Goal: Task Accomplishment & Management: Manage account settings

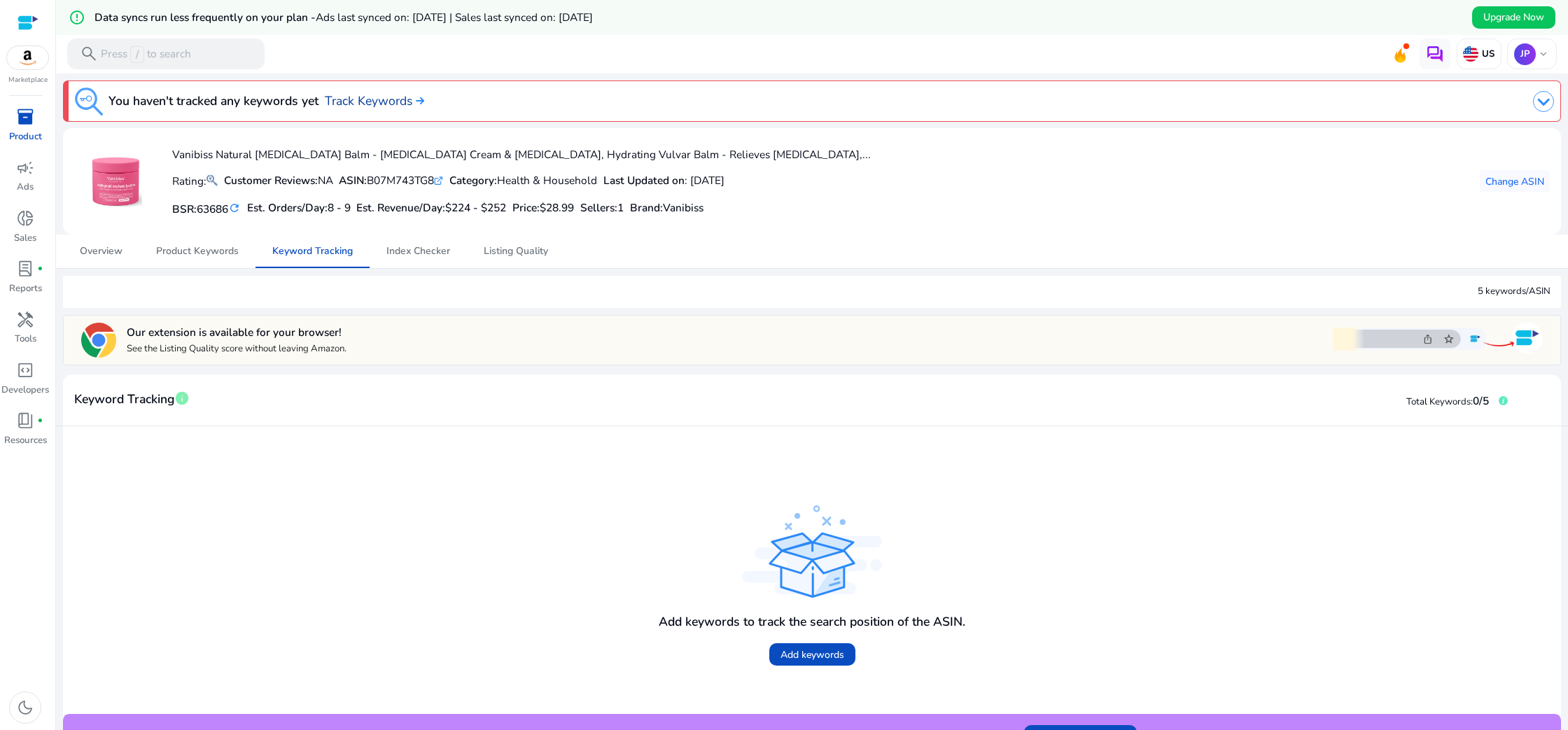
click at [371, 101] on link "Track Keywords" at bounding box center [374, 101] width 99 height 19
click at [1535, 105] on img at bounding box center [1542, 101] width 21 height 21
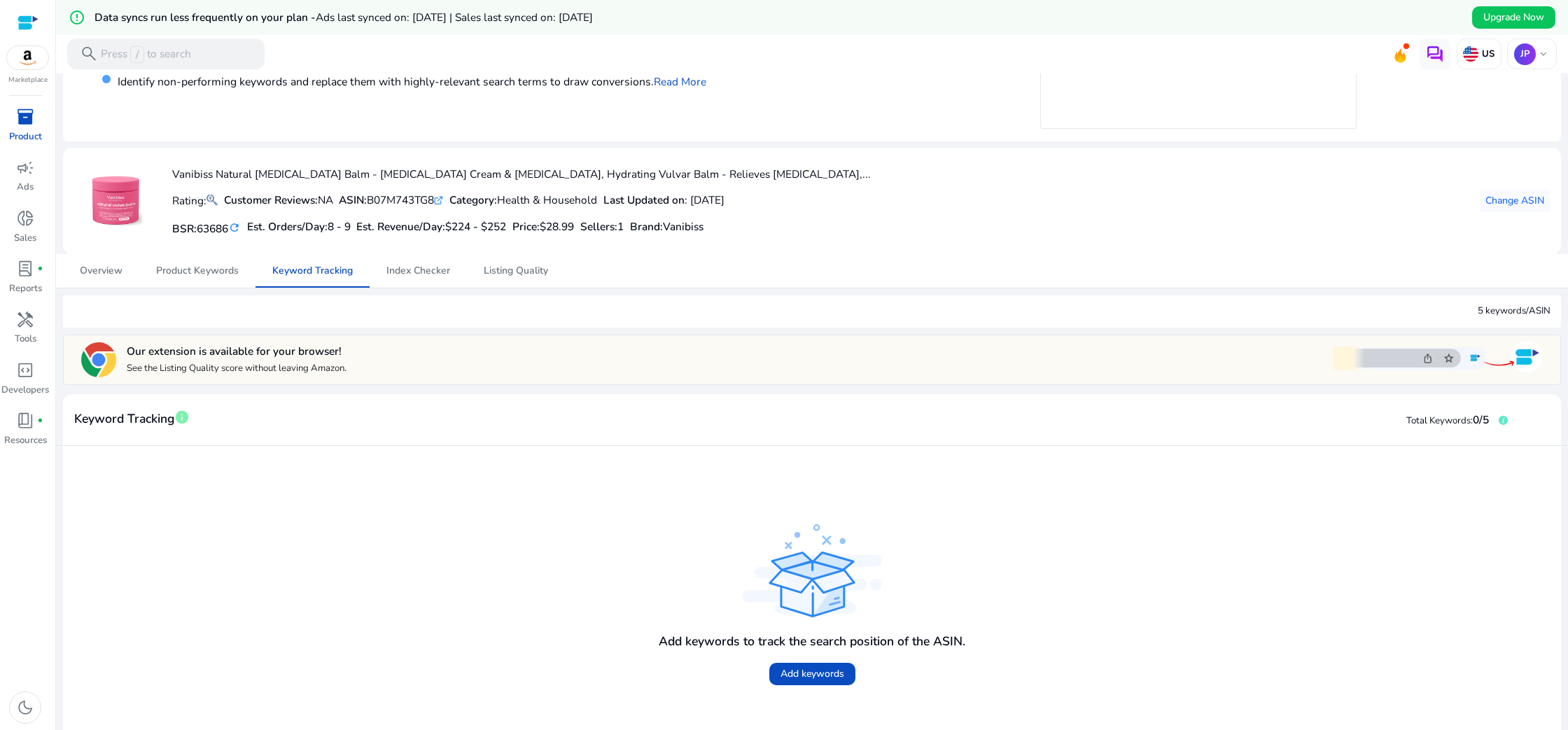
scroll to position [196, 0]
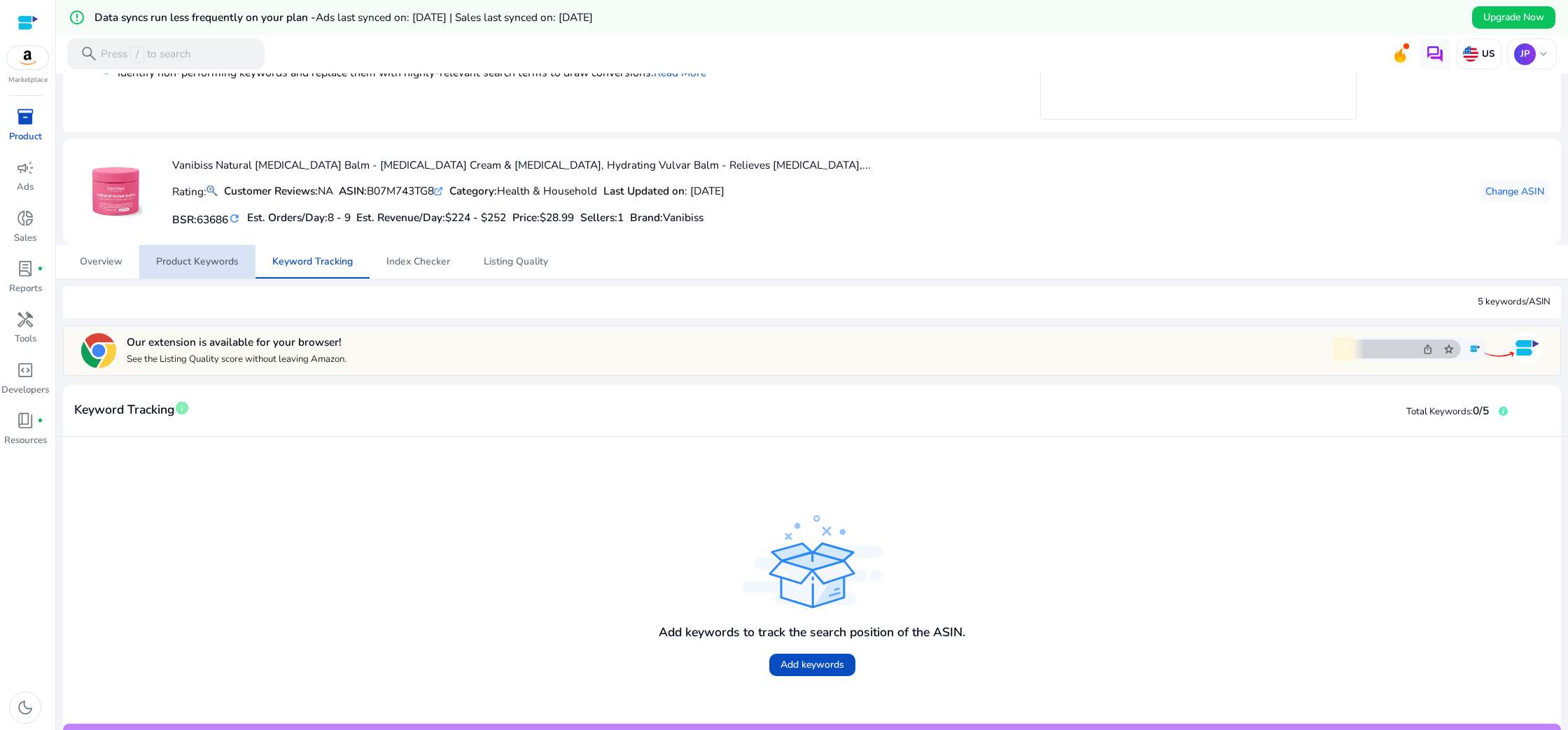
click at [179, 259] on span "Product Keywords" at bounding box center [197, 262] width 83 height 10
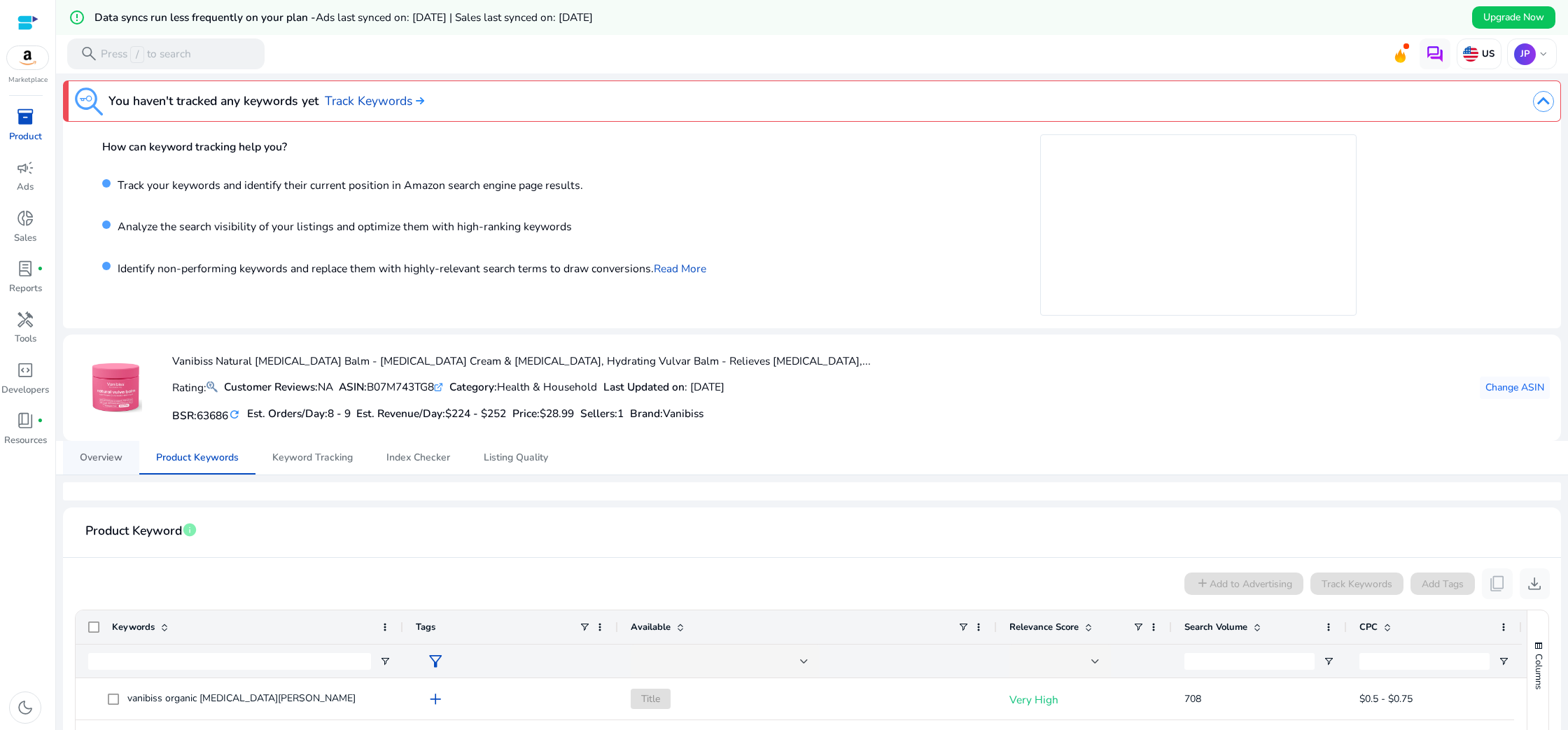
click at [98, 455] on span "Overview" at bounding box center [101, 458] width 43 height 10
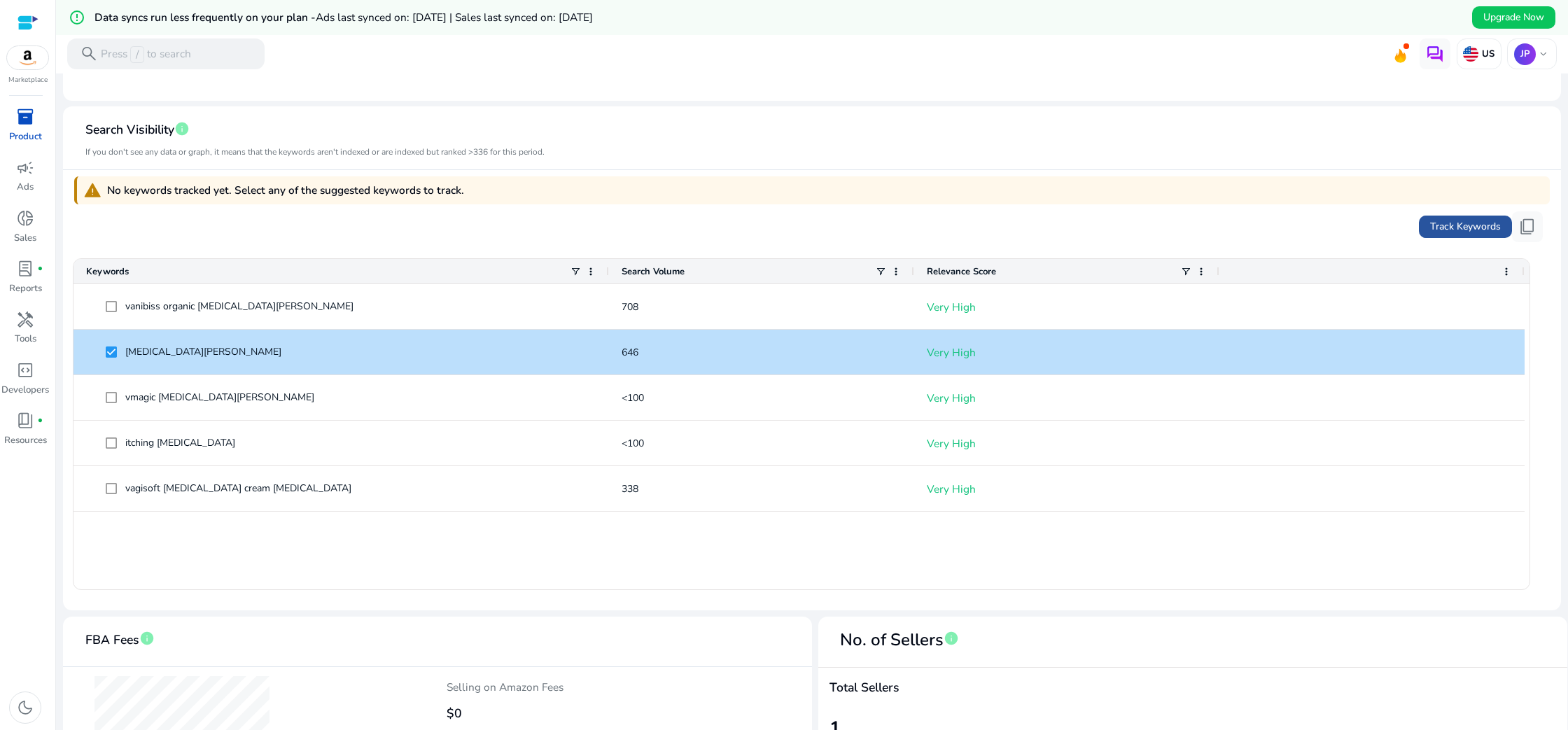
click at [1449, 230] on span "Track Keywords" at bounding box center [1465, 226] width 70 height 15
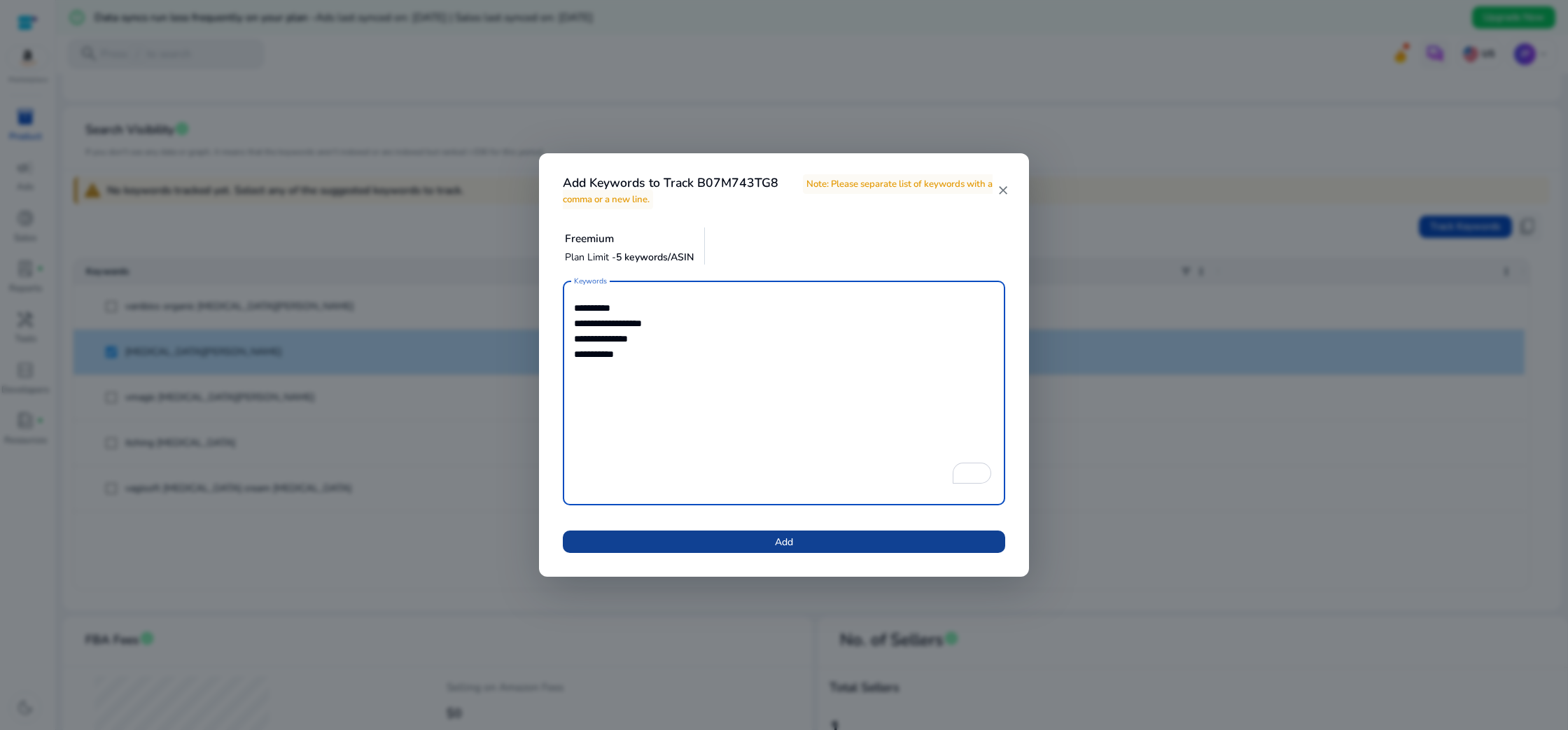
type textarea "**********"
click at [850, 547] on span at bounding box center [784, 541] width 442 height 33
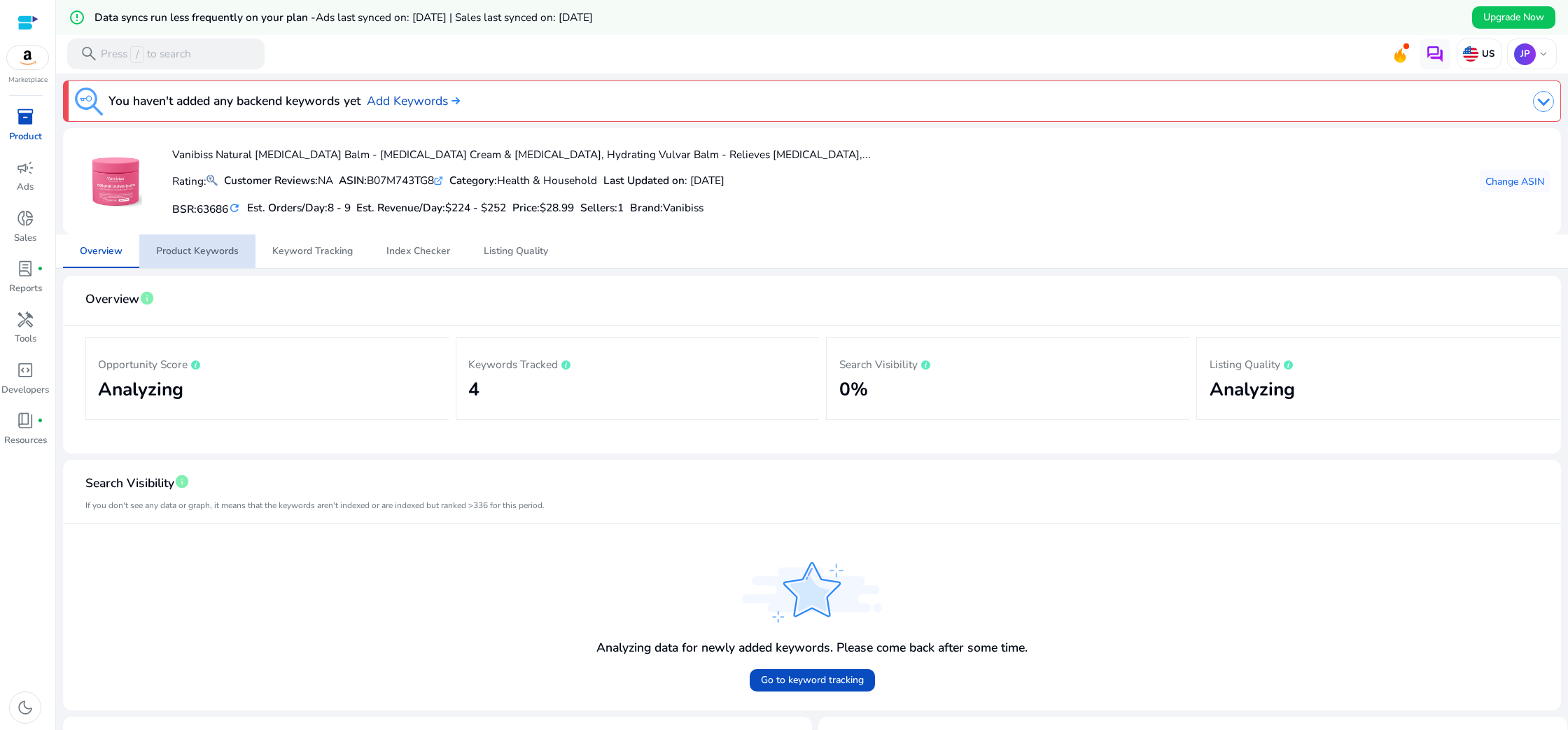
click at [208, 255] on span "Product Keywords" at bounding box center [197, 251] width 83 height 10
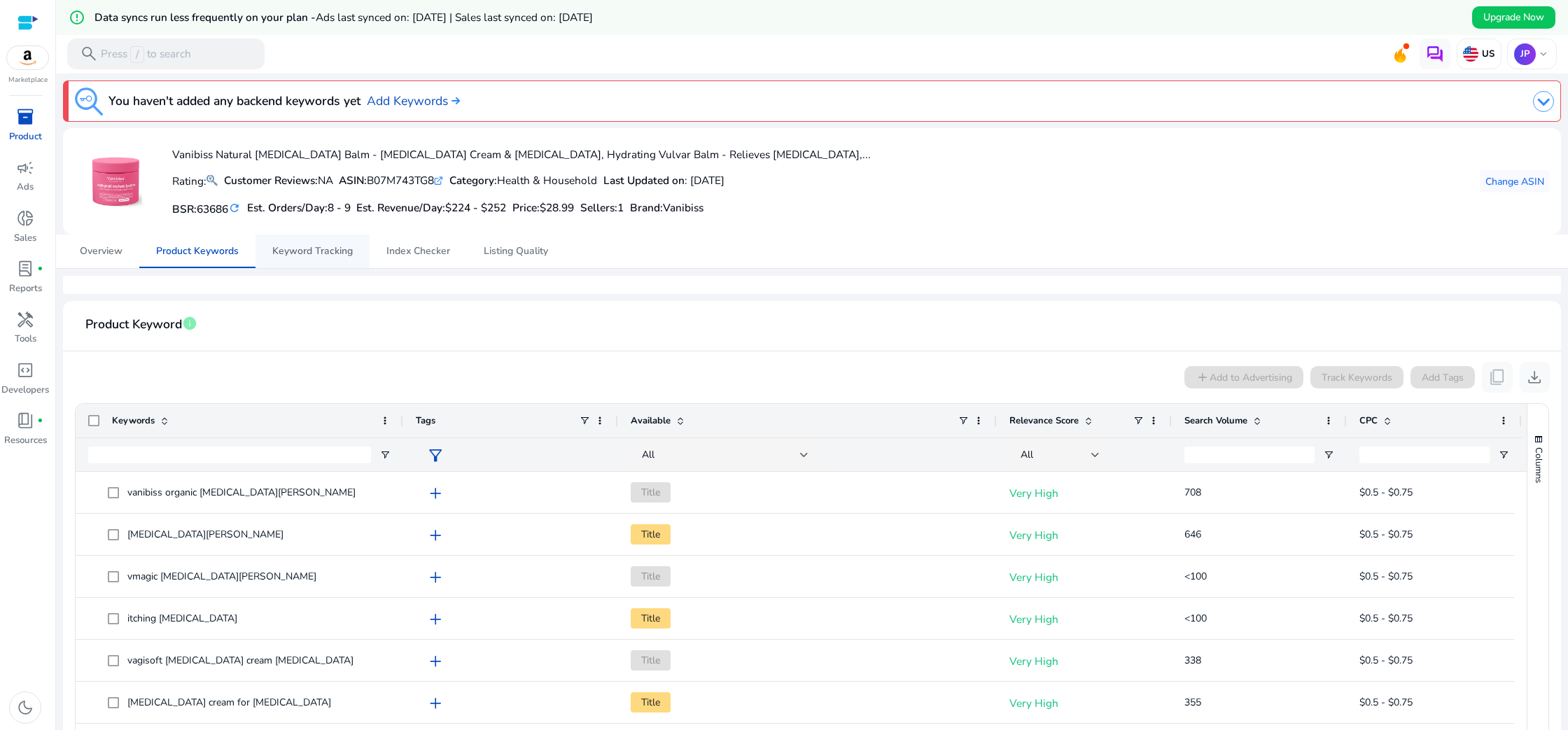
click at [279, 246] on span "Keyword Tracking" at bounding box center [313, 251] width 81 height 10
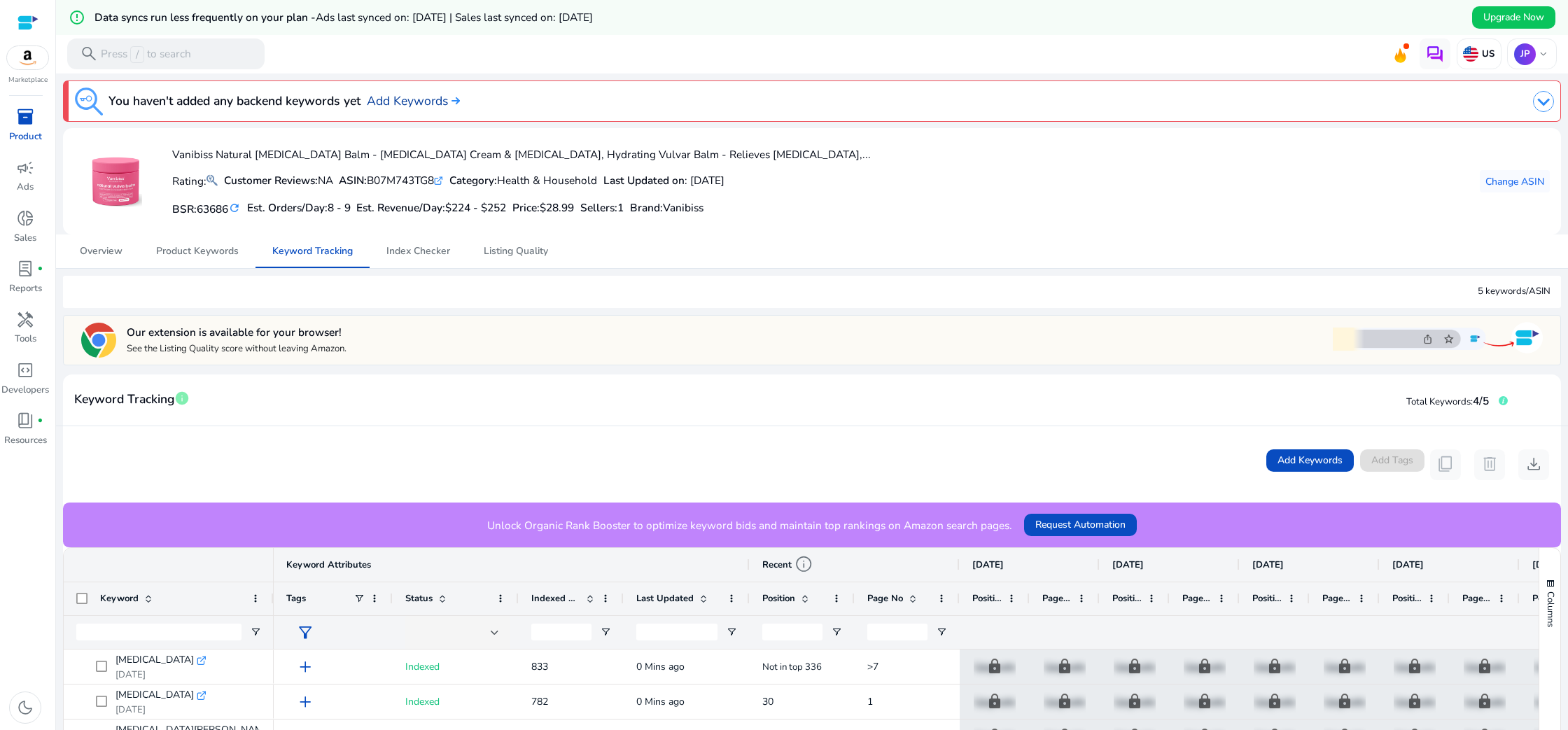
click at [449, 98] on link "Add Keywords" at bounding box center [413, 101] width 93 height 19
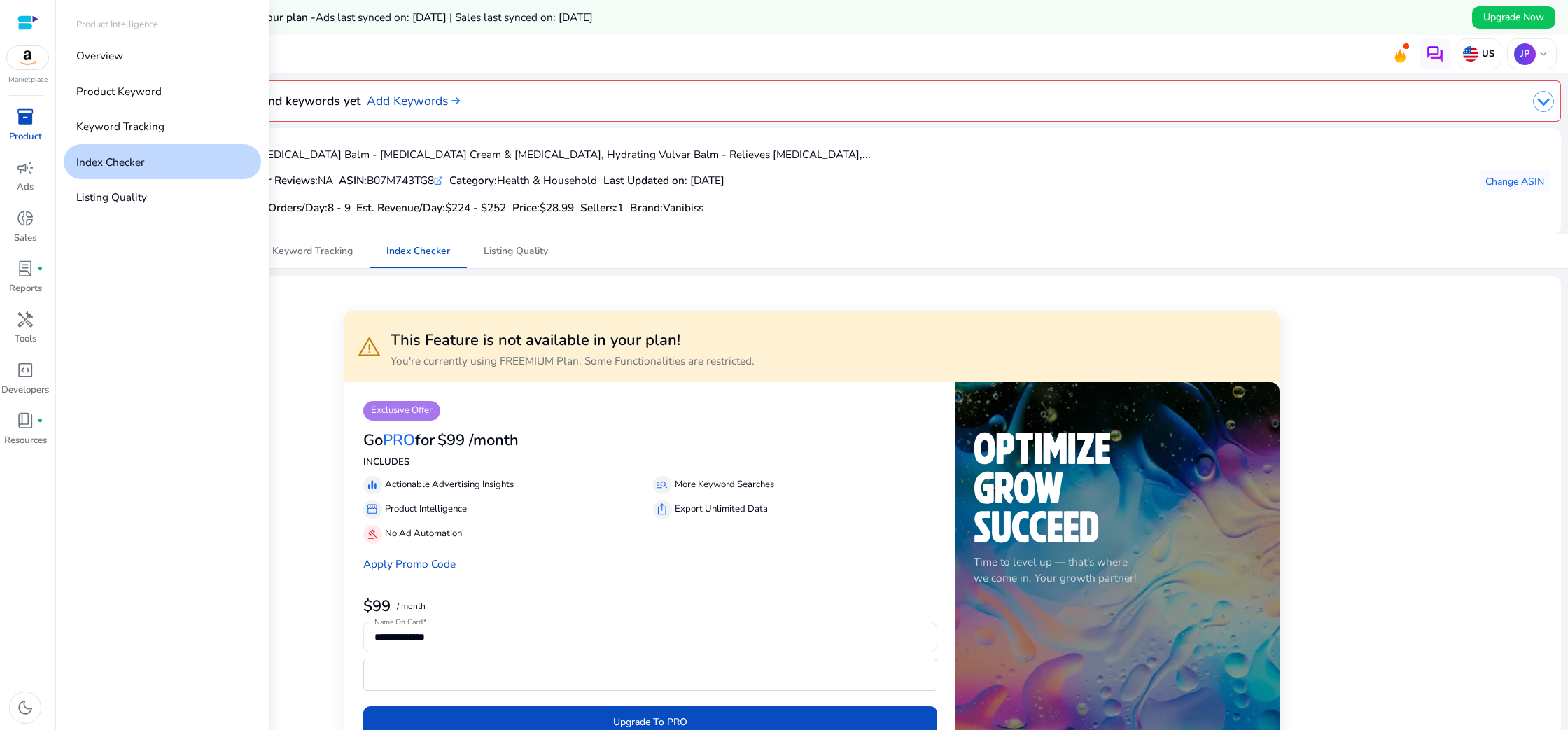
click at [26, 125] on span "inventory_2" at bounding box center [26, 117] width 19 height 19
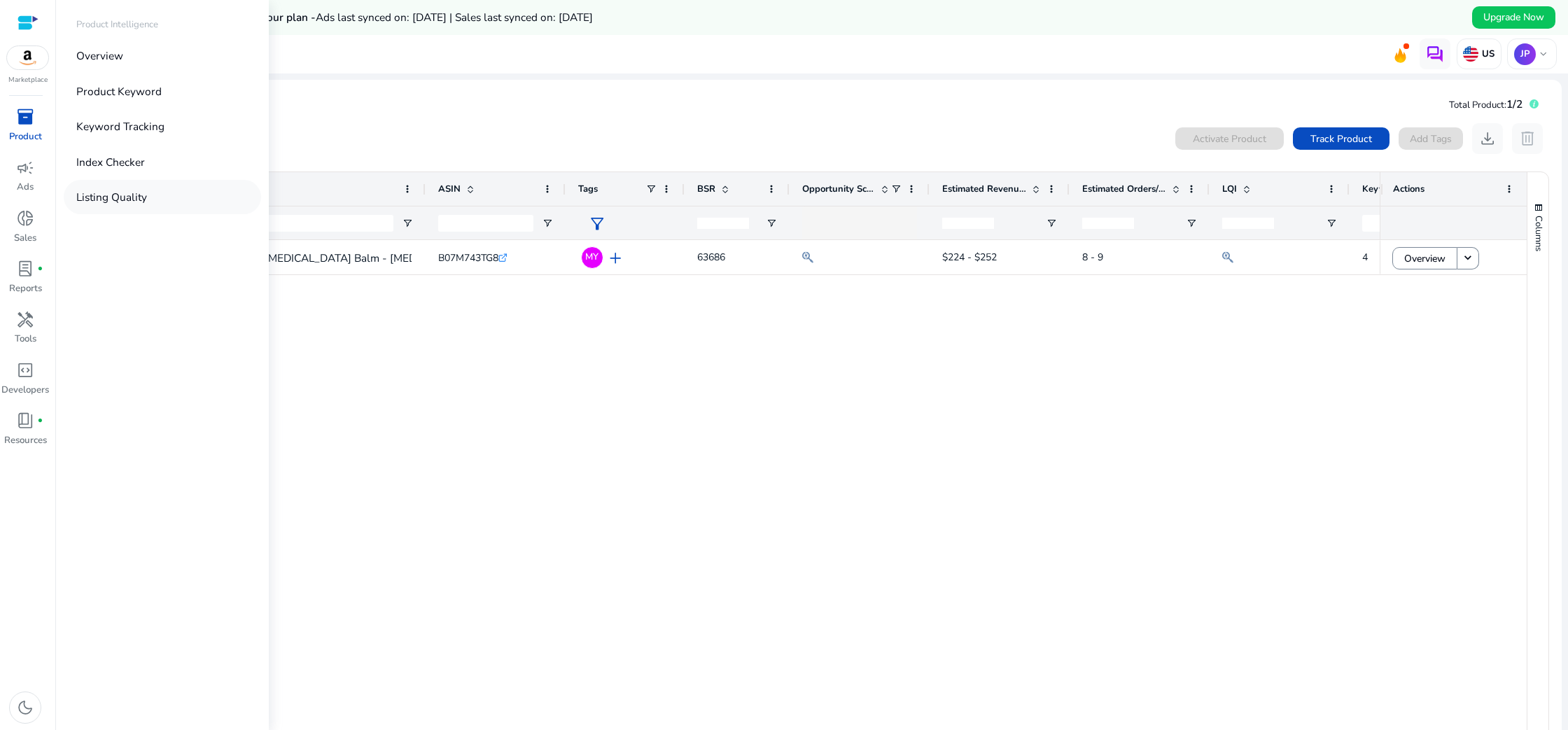
click at [120, 195] on p "Listing Quality" at bounding box center [112, 197] width 70 height 16
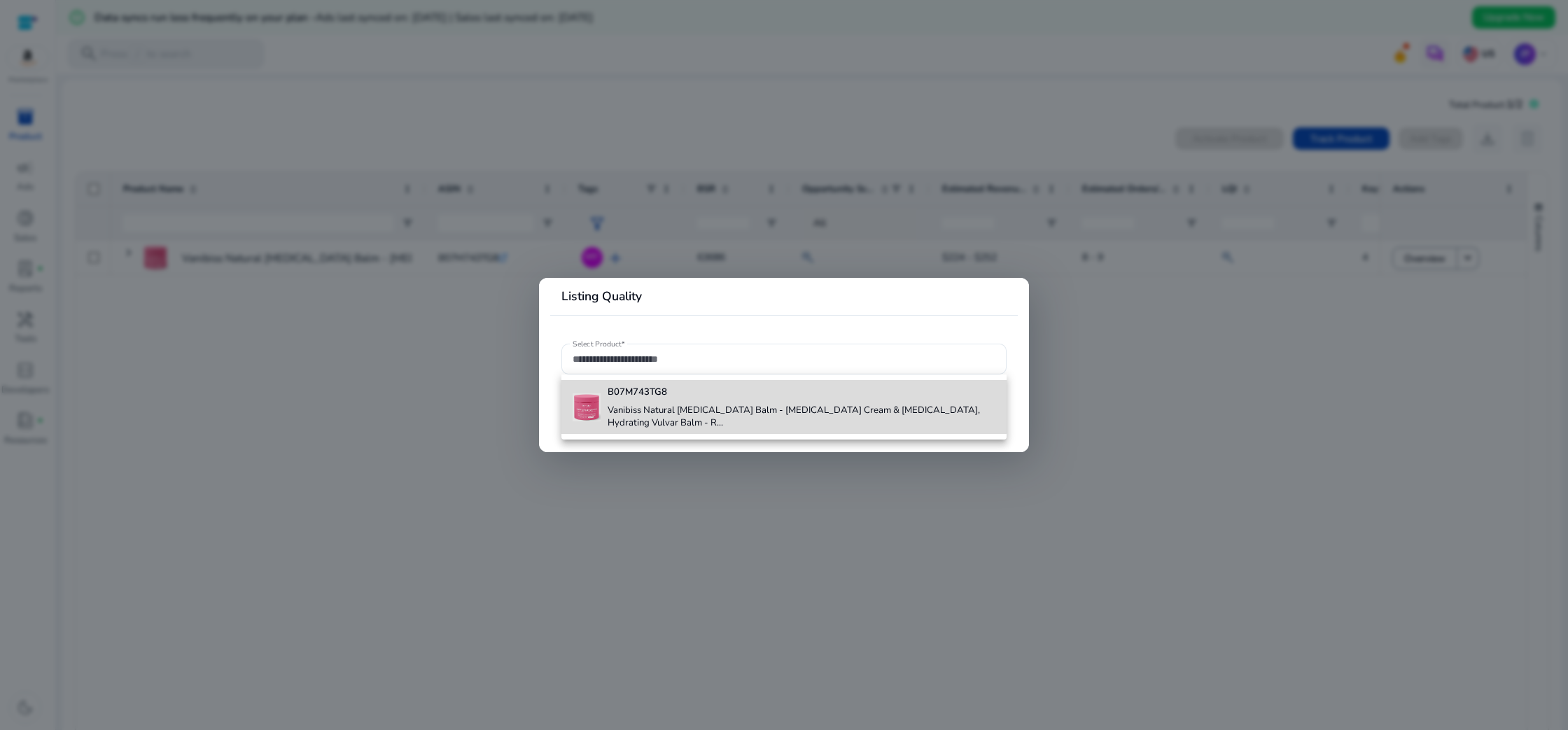
click at [718, 404] on h4 "Vanibiss Natural [MEDICAL_DATA] Balm - [MEDICAL_DATA] Cream & [MEDICAL_DATA], H…" at bounding box center [801, 416] width 387 height 25
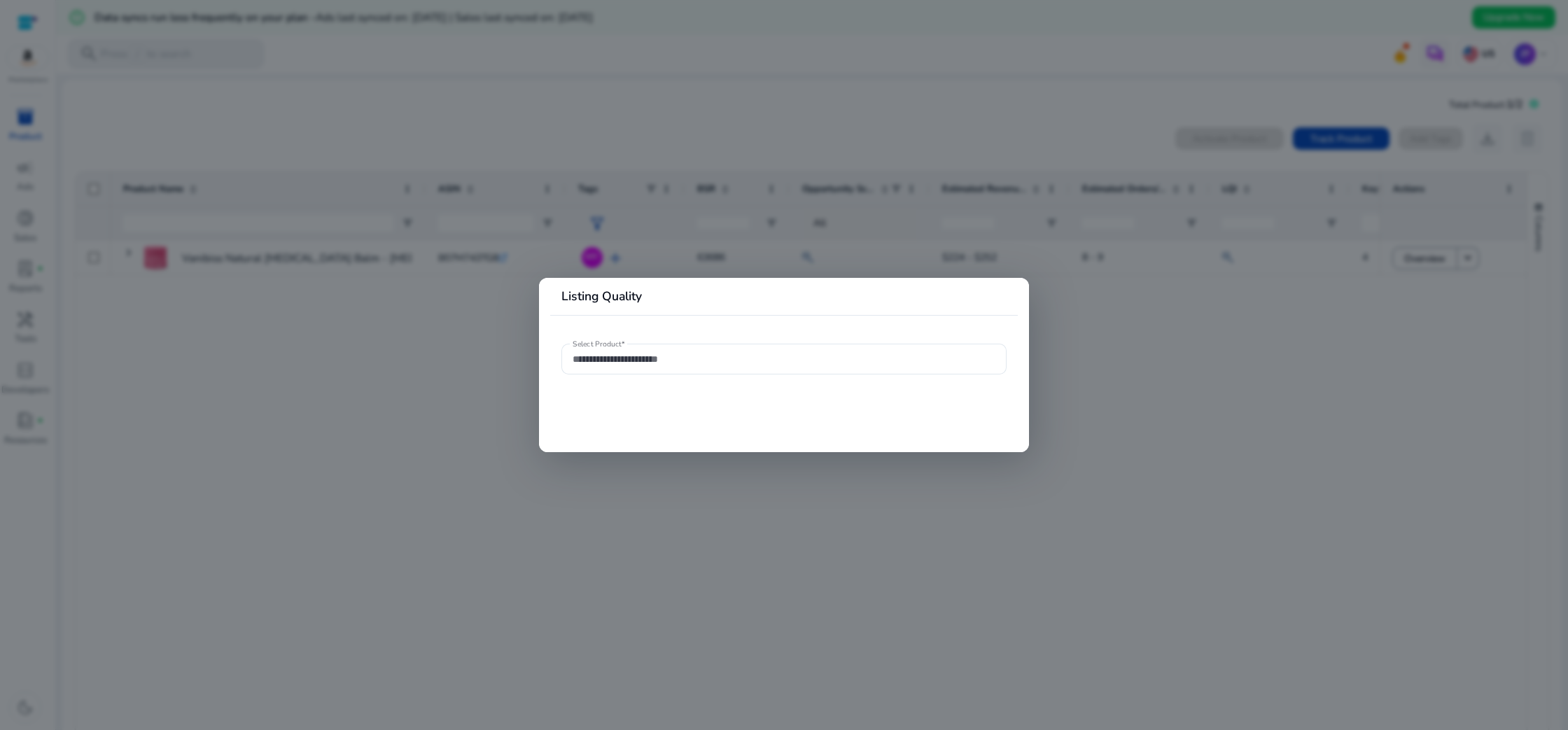
type input "**********"
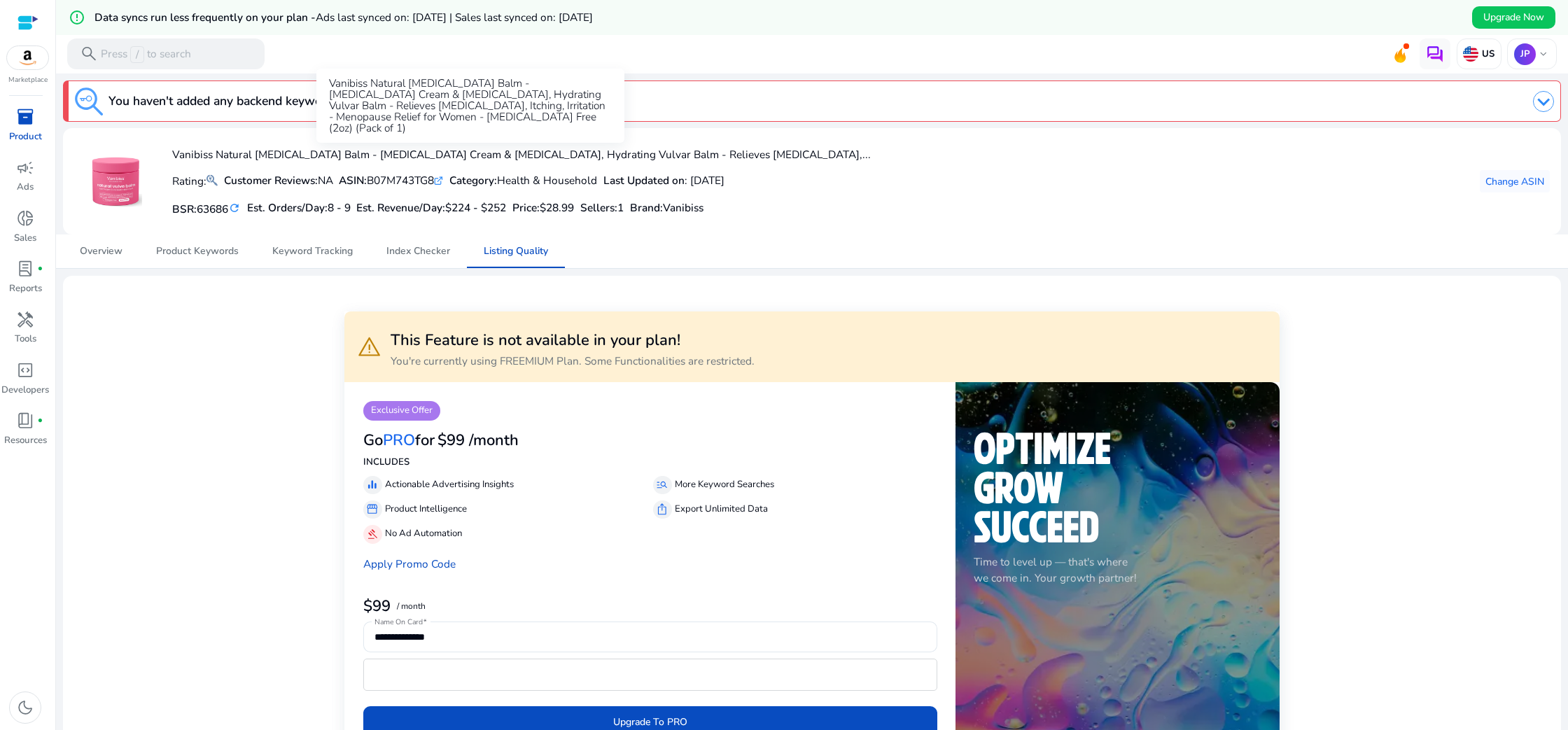
scroll to position [1, 0]
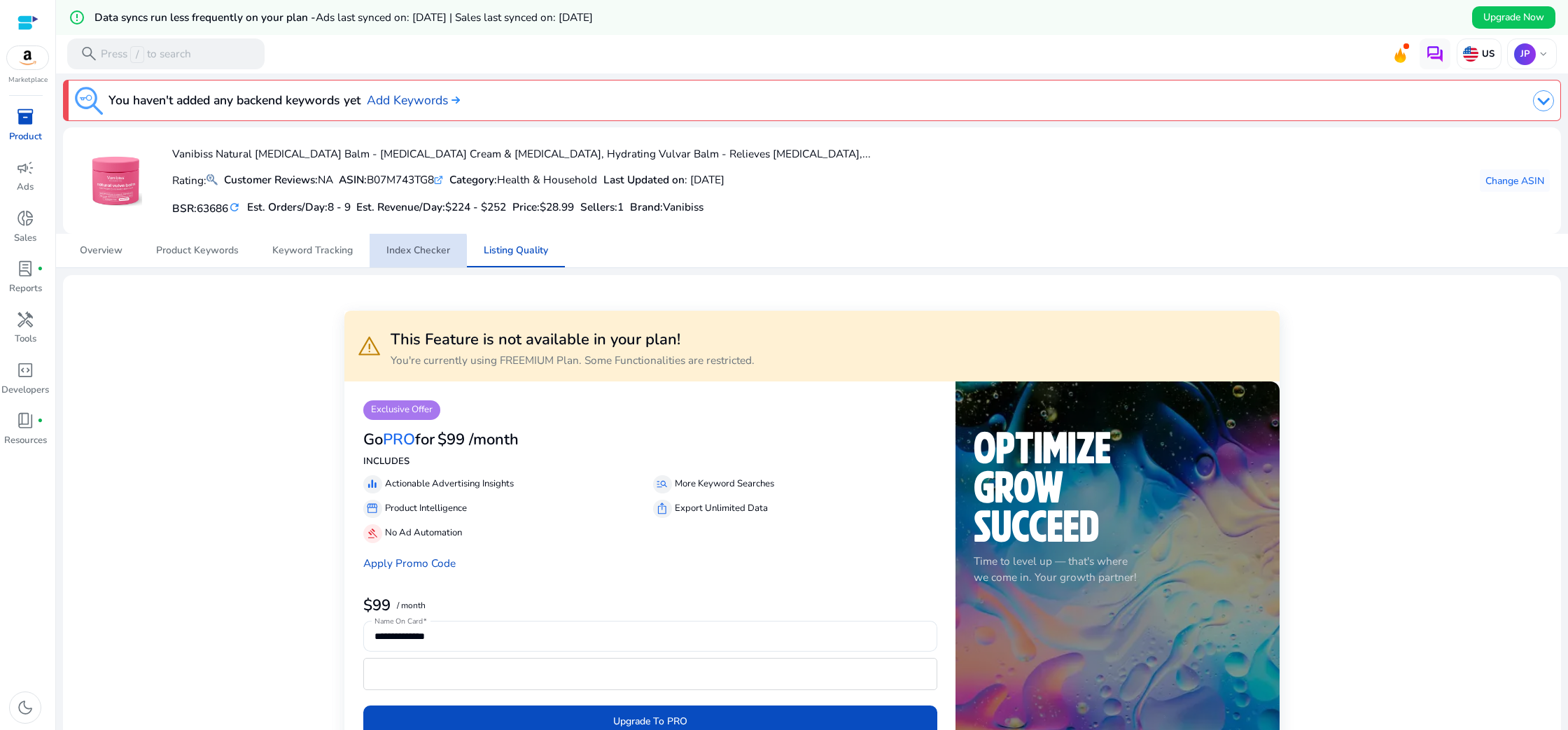
click at [401, 255] on span "Index Checker" at bounding box center [418, 250] width 63 height 10
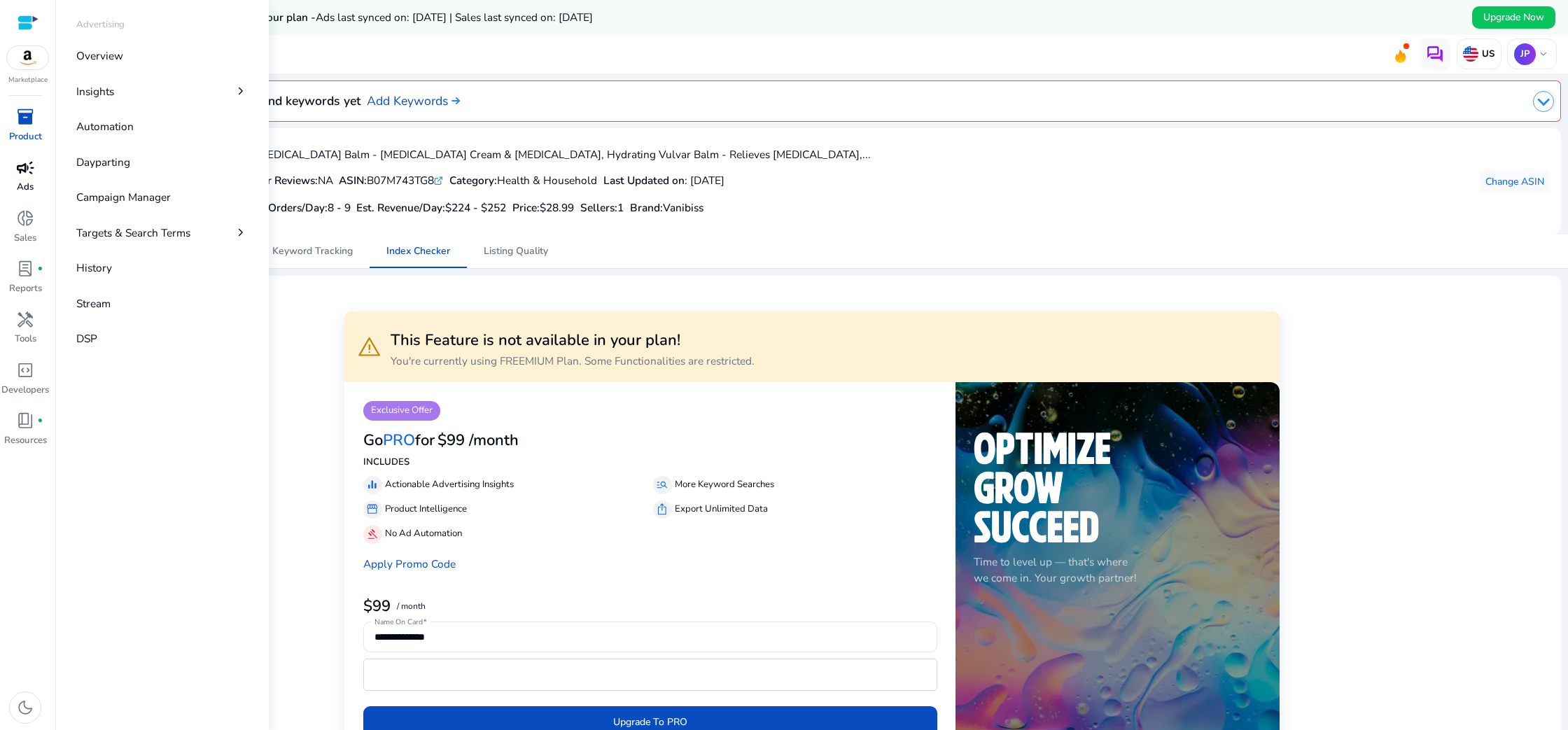
click at [21, 175] on span "campaign" at bounding box center [26, 168] width 19 height 19
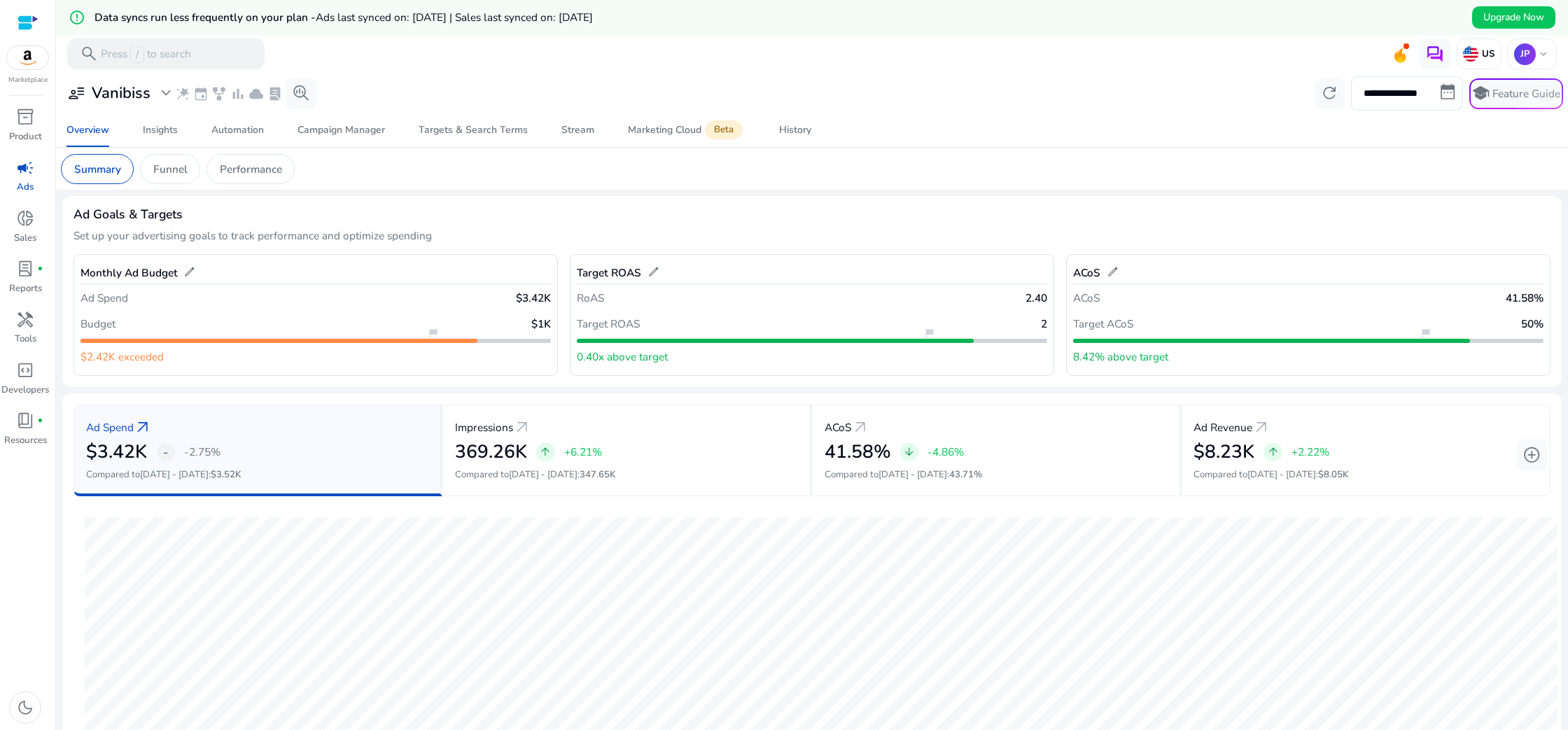
click at [25, 63] on img at bounding box center [28, 58] width 42 height 23
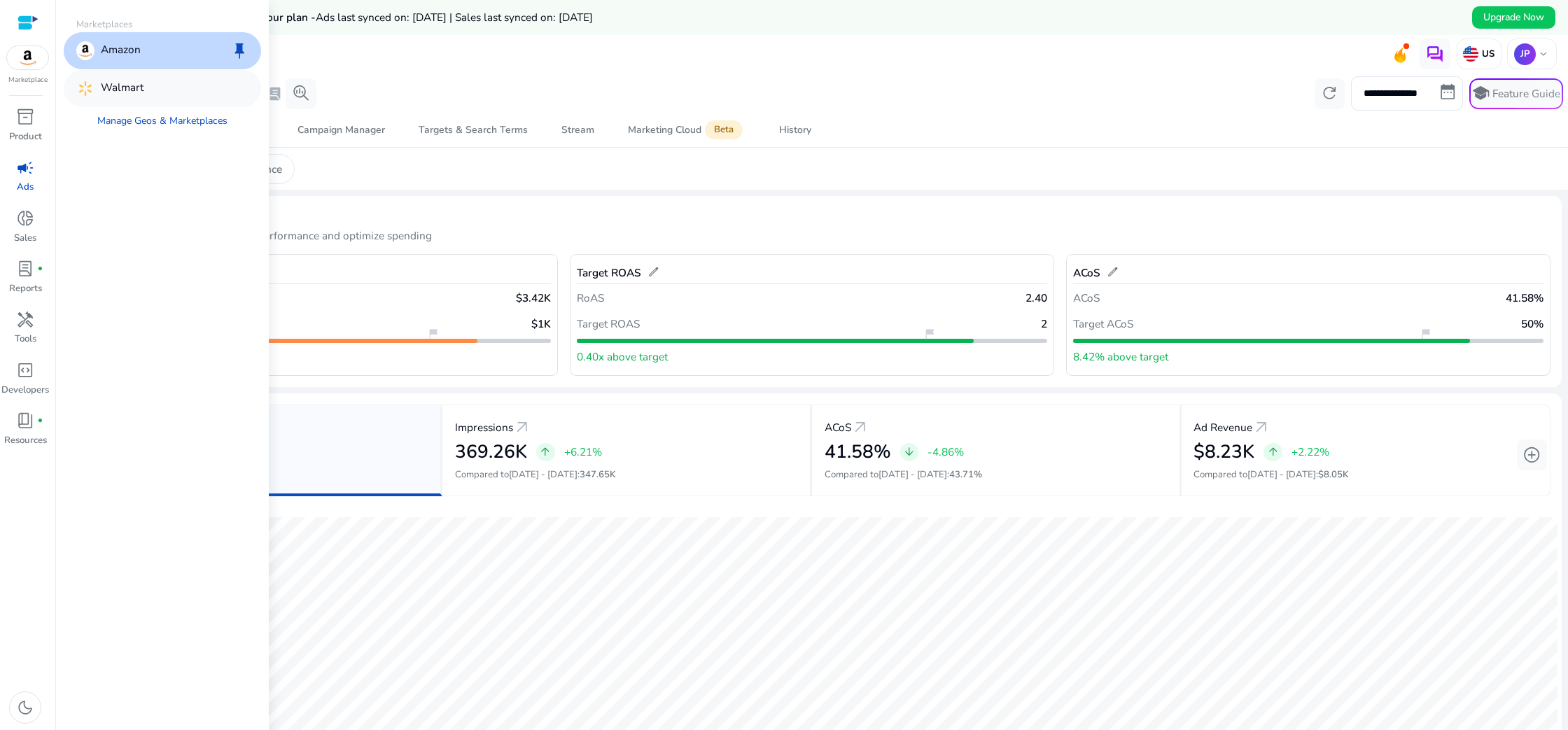
click at [129, 98] on p "Walmart" at bounding box center [122, 88] width 43 height 19
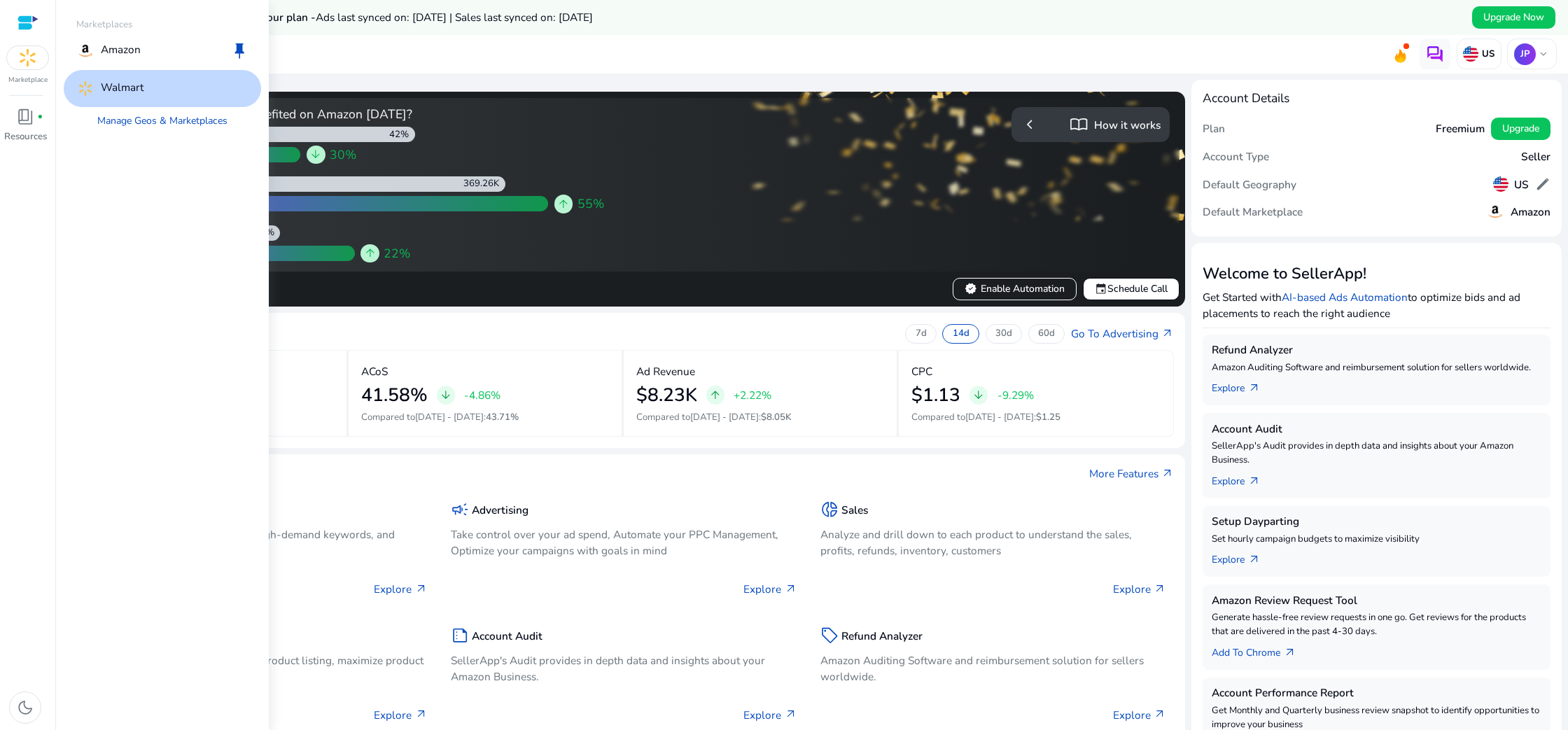
click at [235, 89] on div "Walmart" at bounding box center [162, 88] width 197 height 37
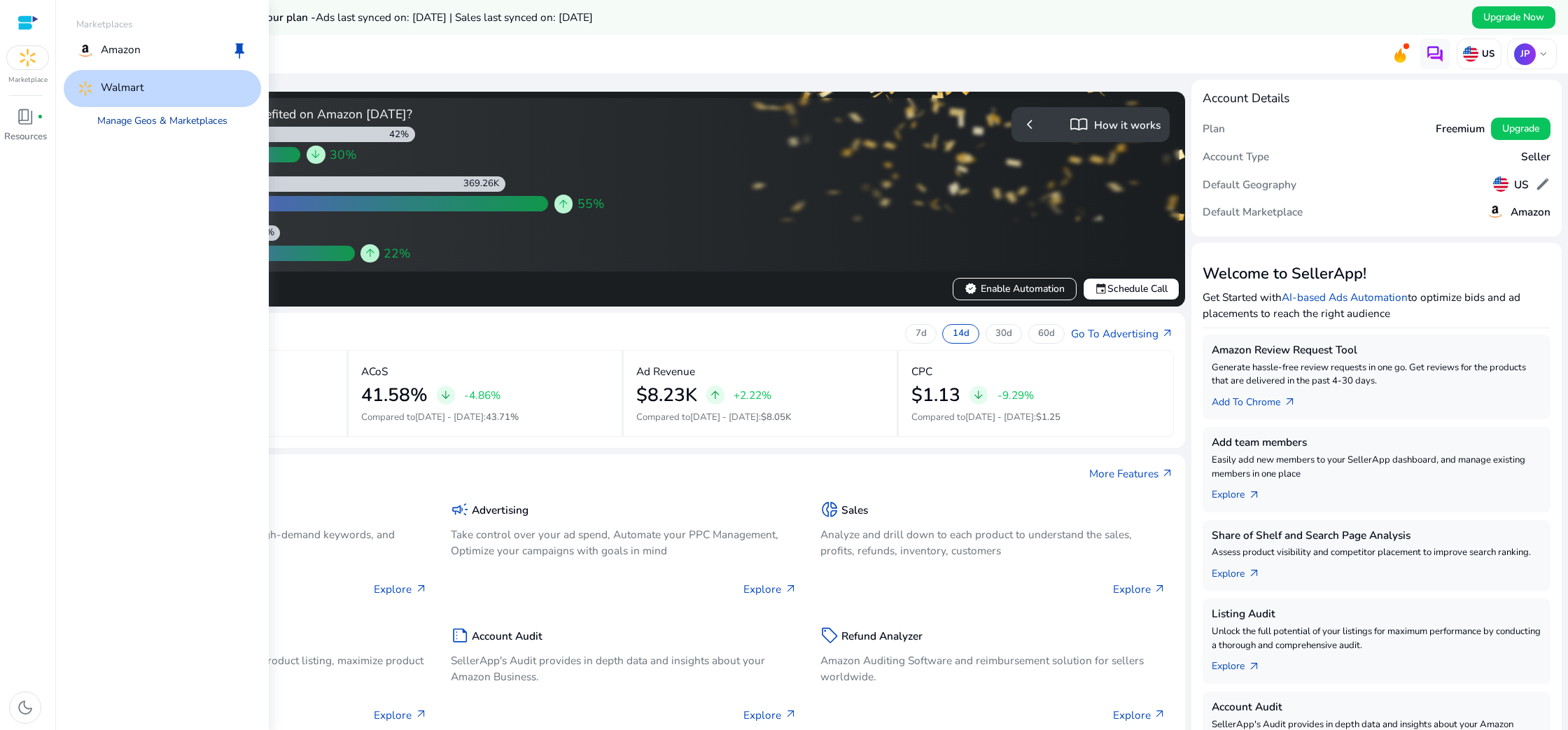
click at [146, 120] on link "Manage Geos & Marketplaces" at bounding box center [162, 121] width 155 height 28
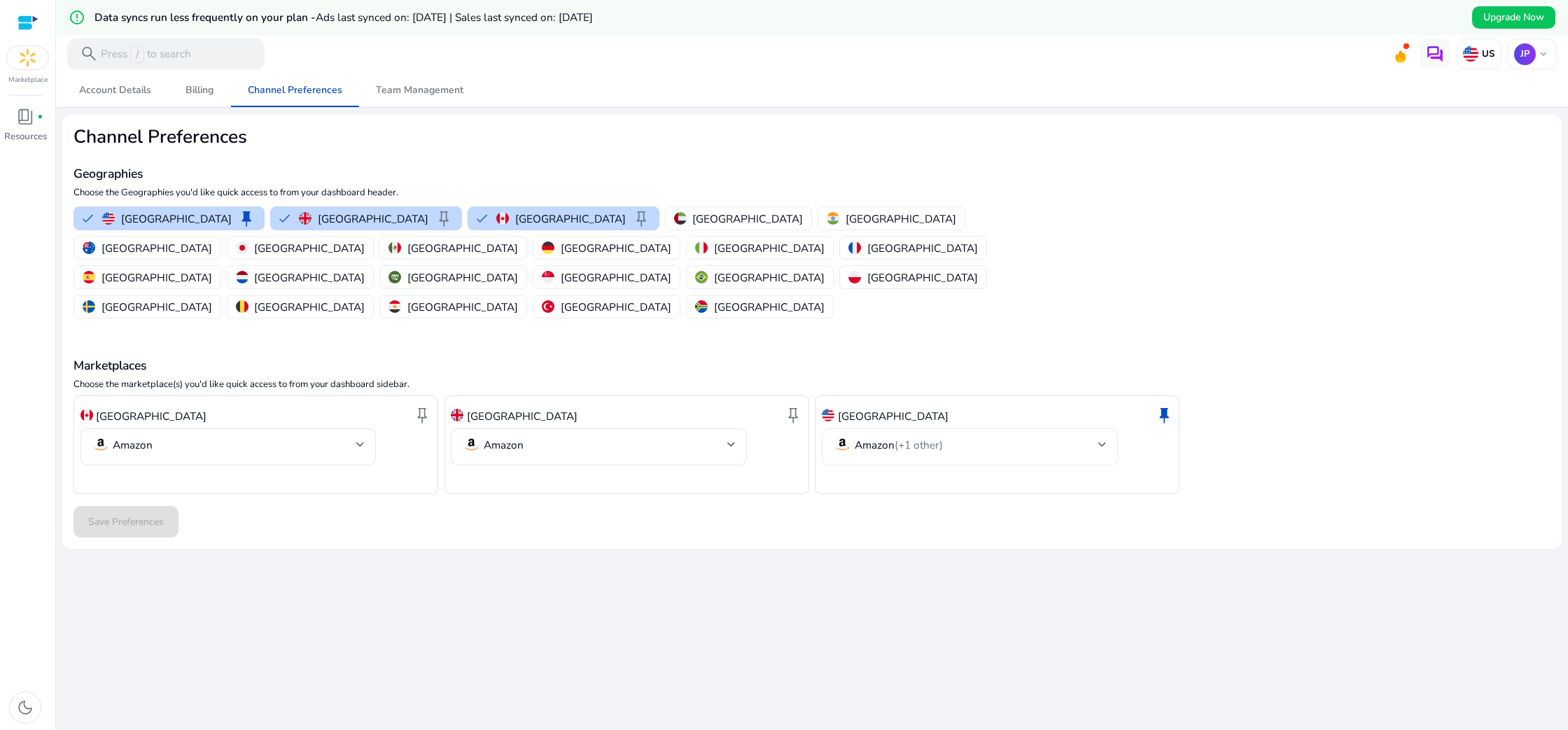
click at [1094, 435] on mat-select-trigger "Amazon (+1 other)" at bounding box center [966, 444] width 265 height 19
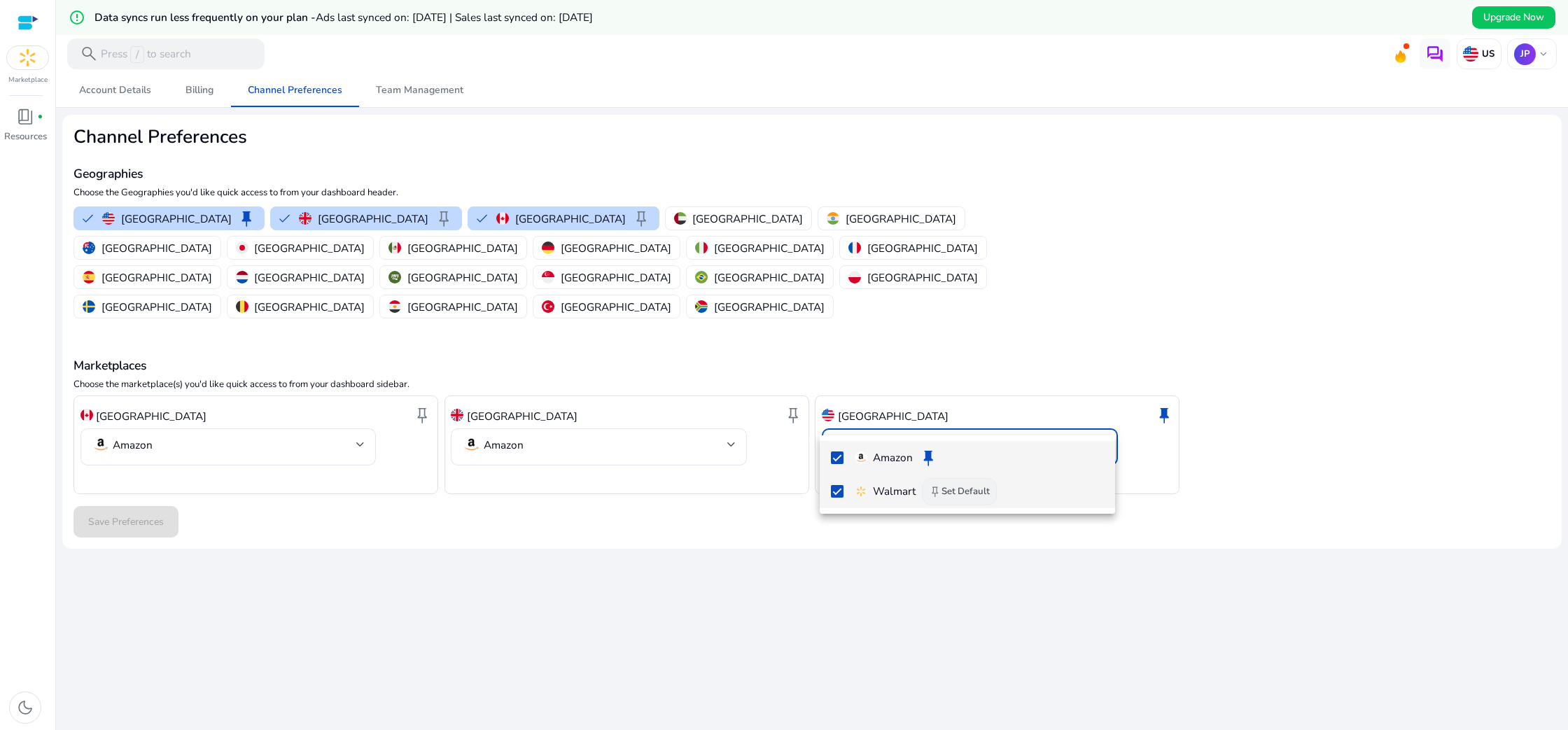
click at [951, 494] on button "keep Set Default" at bounding box center [959, 492] width 75 height 28
click at [1320, 447] on div at bounding box center [784, 365] width 1568 height 730
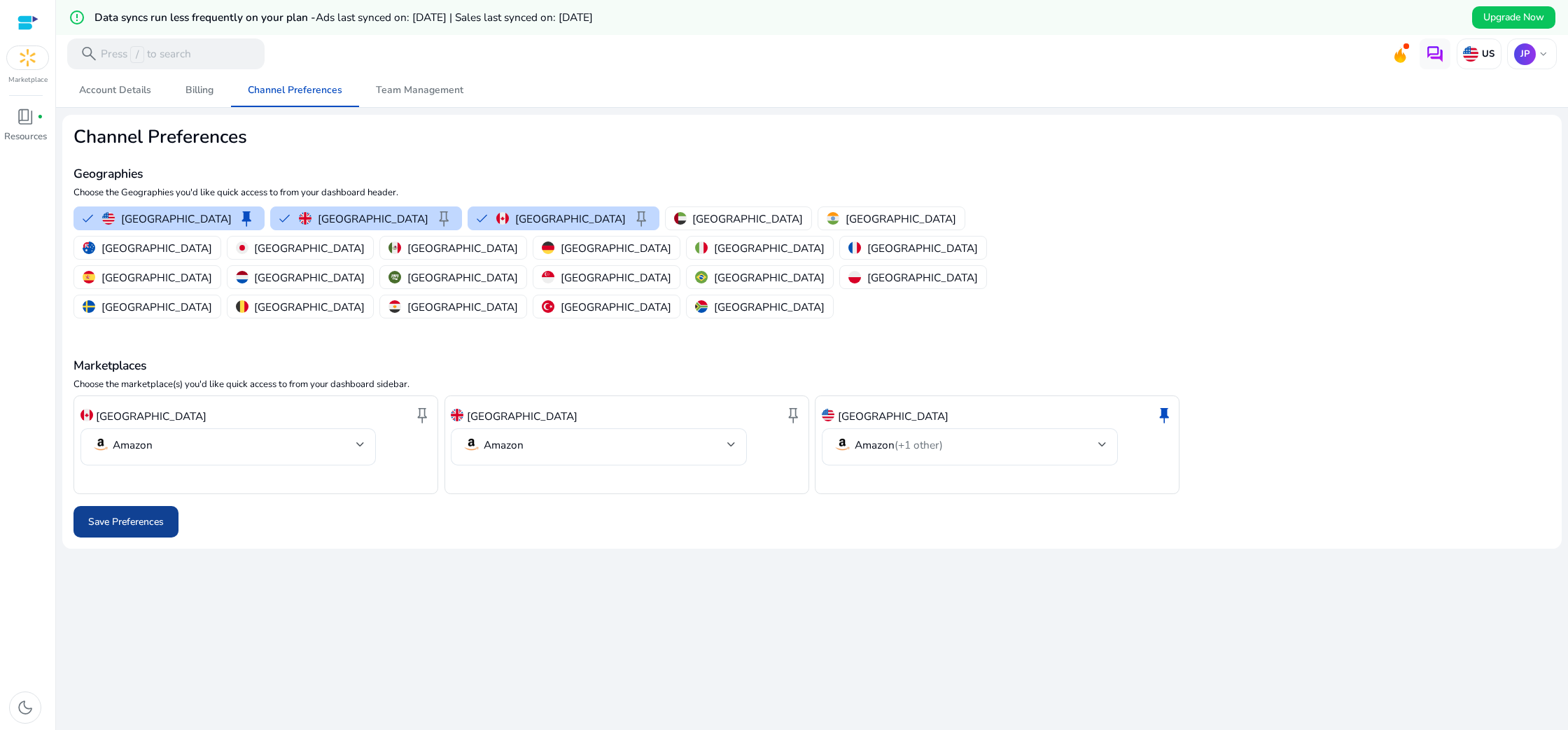
click at [120, 514] on span "Save Preferences" at bounding box center [126, 521] width 76 height 15
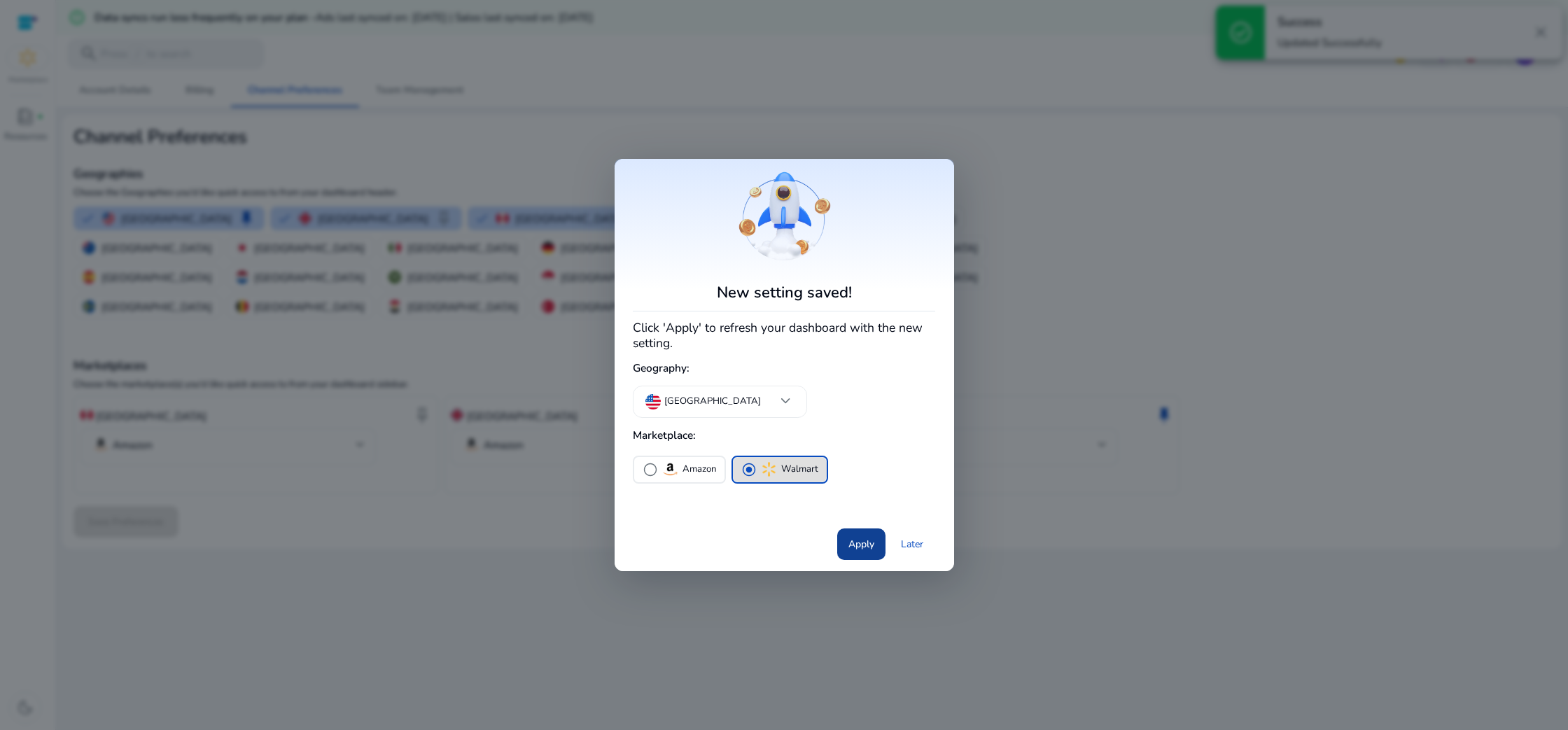
click at [863, 548] on span "Apply" at bounding box center [860, 543] width 26 height 15
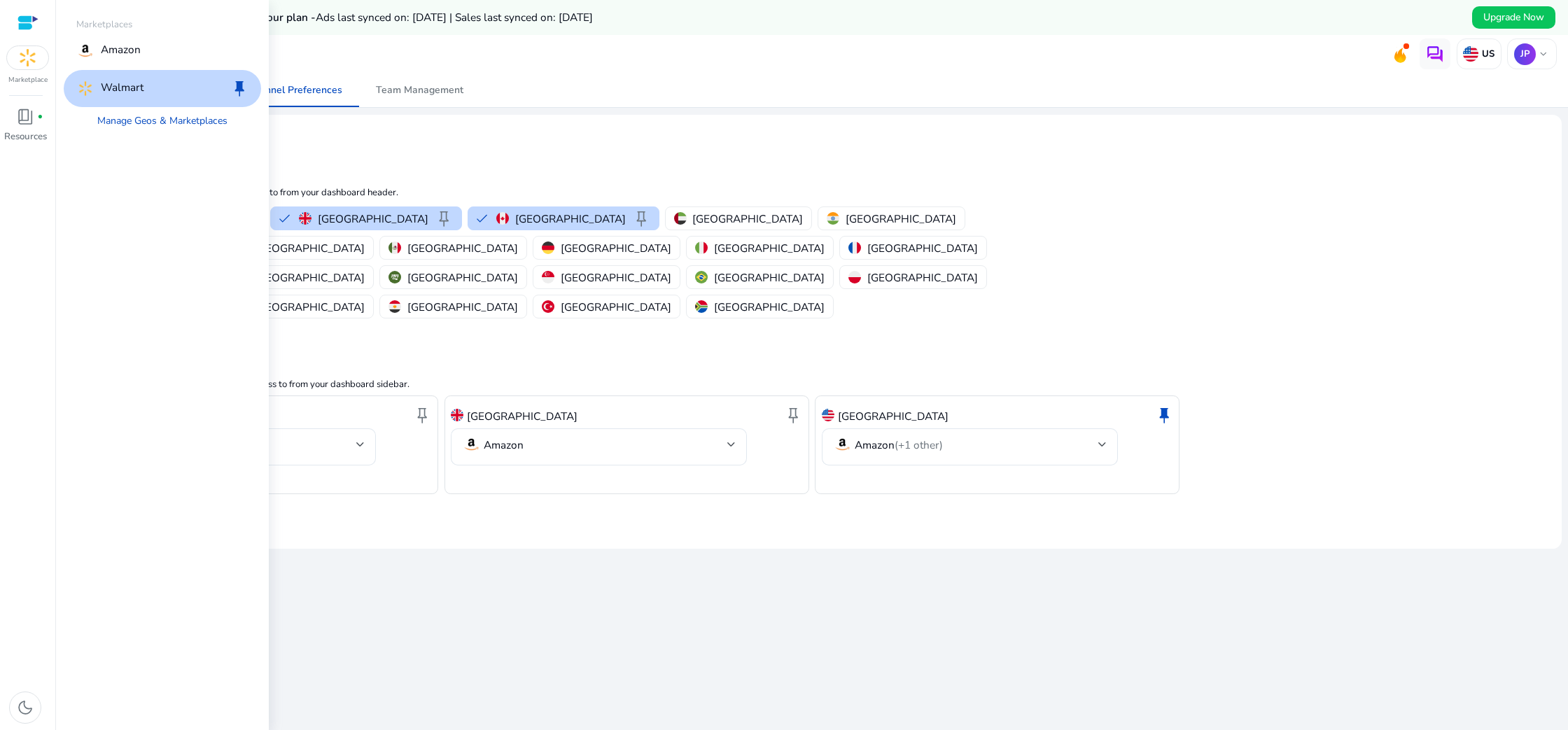
click at [110, 84] on p "Walmart" at bounding box center [122, 88] width 43 height 19
